Goal: Transaction & Acquisition: Subscribe to service/newsletter

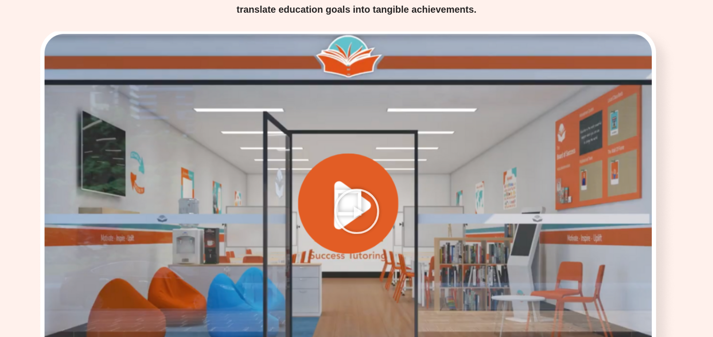
scroll to position [1319, 0]
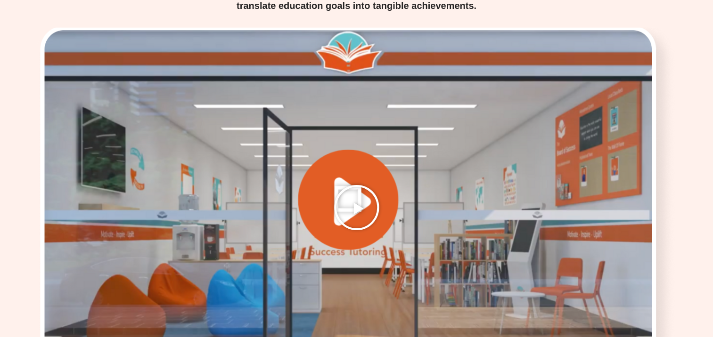
click at [352, 184] on icon "Play Video" at bounding box center [356, 207] width 47 height 47
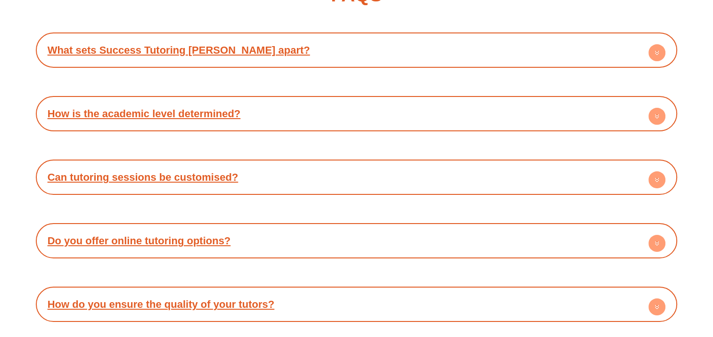
scroll to position [3627, 0]
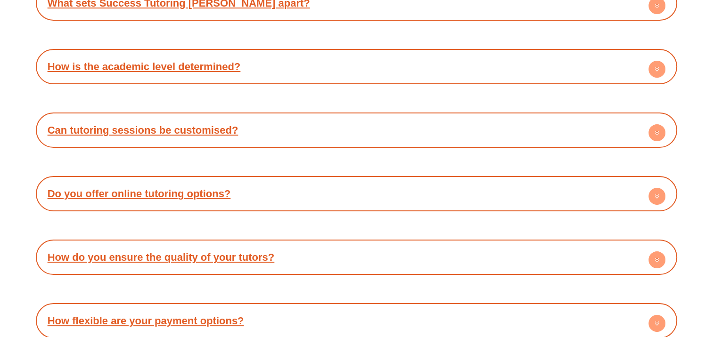
click at [652, 315] on circle at bounding box center [656, 323] width 17 height 17
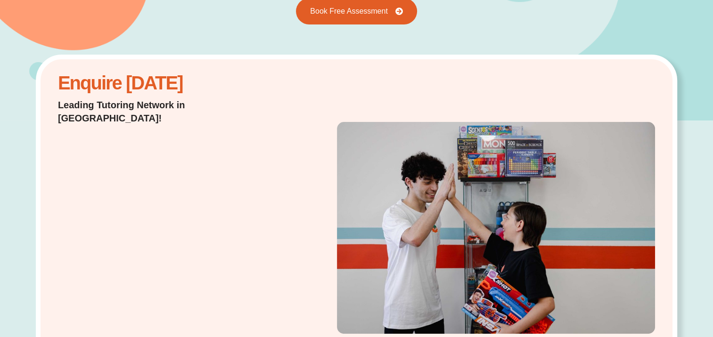
scroll to position [0, 0]
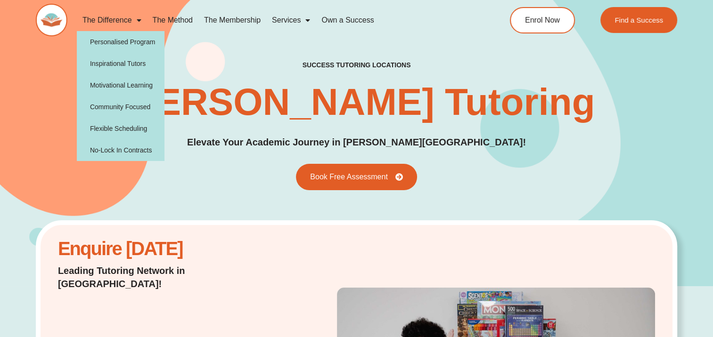
click at [122, 19] on link "The Difference" at bounding box center [112, 20] width 70 height 22
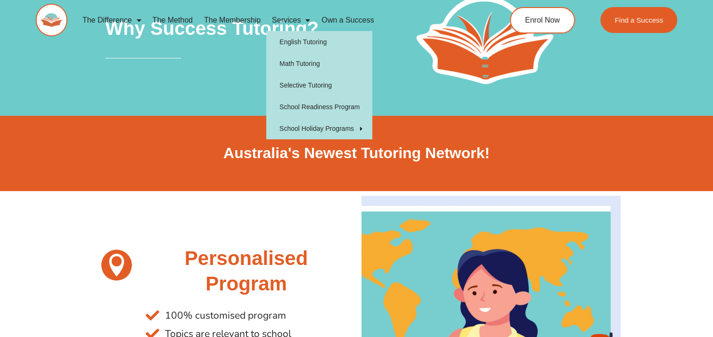
click at [236, 17] on link "The Membership" at bounding box center [232, 20] width 68 height 22
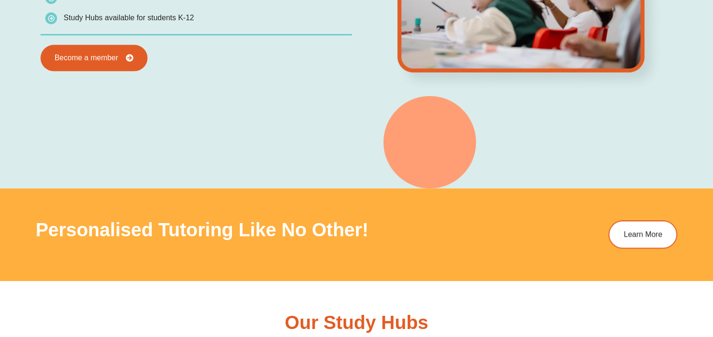
scroll to position [895, 0]
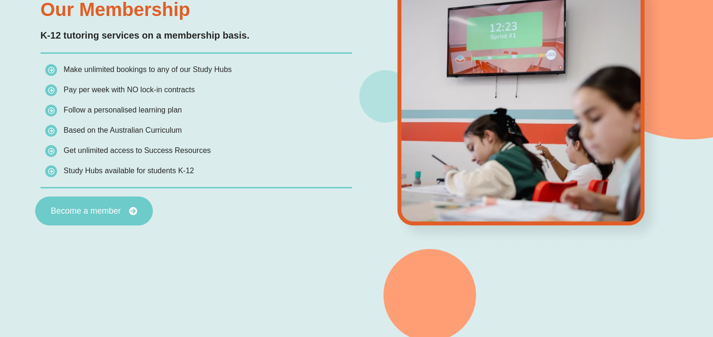
click at [122, 207] on span "Become a member" at bounding box center [93, 211] width 87 height 8
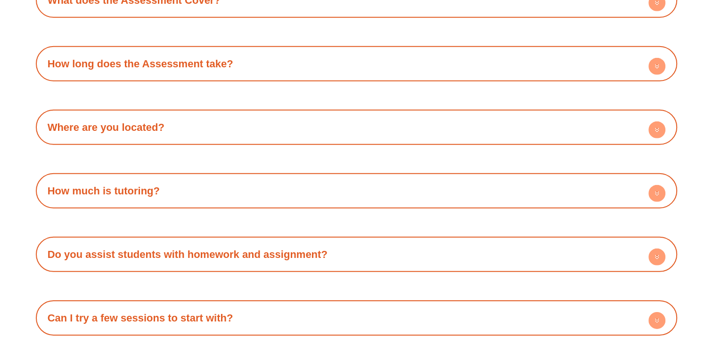
scroll to position [2874, 0]
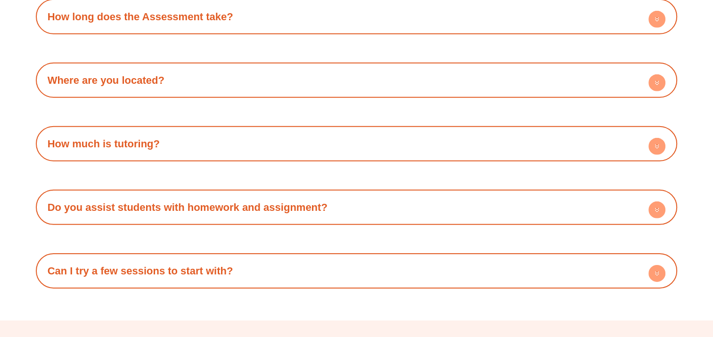
click at [648, 141] on icon at bounding box center [656, 146] width 17 height 17
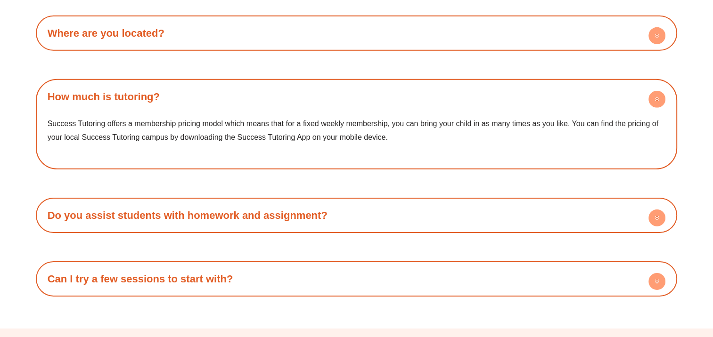
scroll to position [2968, 0]
